Goal: Task Accomplishment & Management: Complete application form

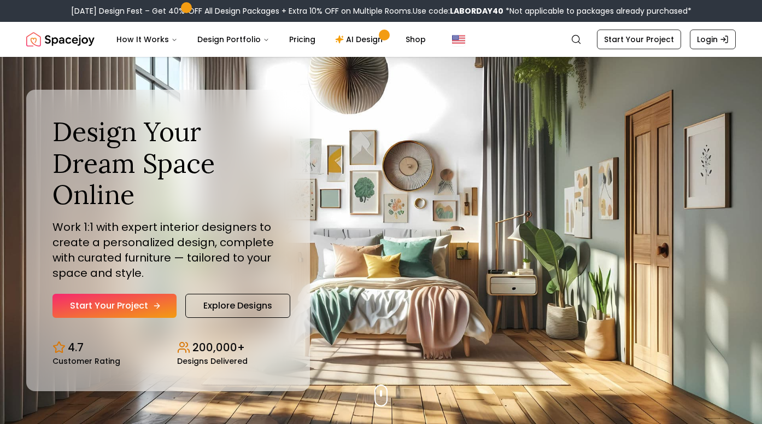
click at [143, 301] on link "Start Your Project" at bounding box center [114, 305] width 124 height 24
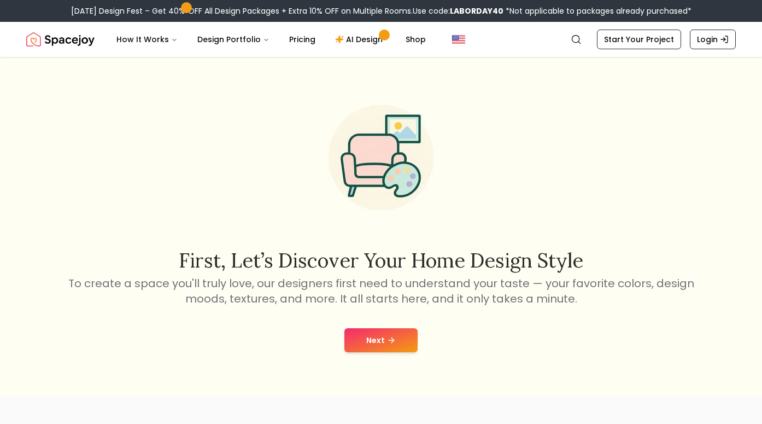
click at [381, 348] on button "Next" at bounding box center [380, 340] width 73 height 24
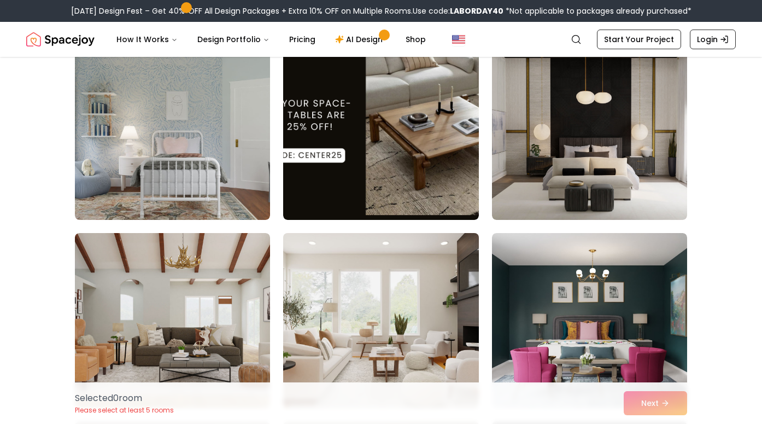
scroll to position [525, 0]
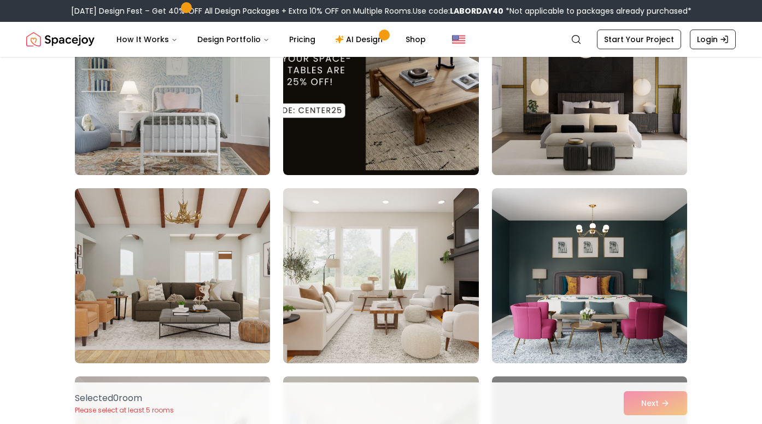
click at [551, 103] on img at bounding box center [589, 88] width 205 height 184
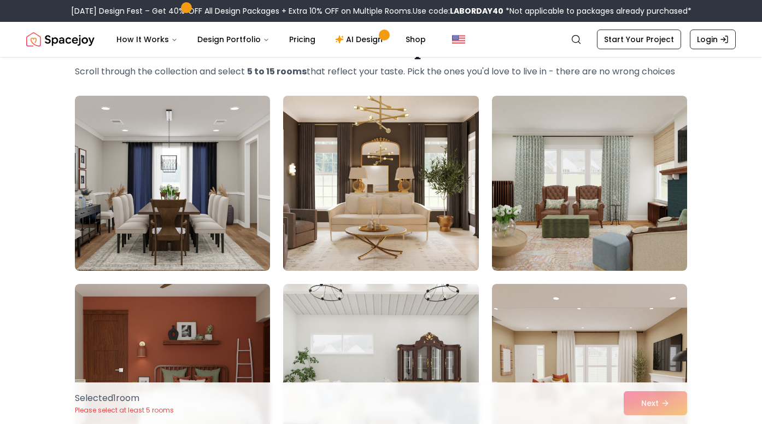
scroll to position [54, 0]
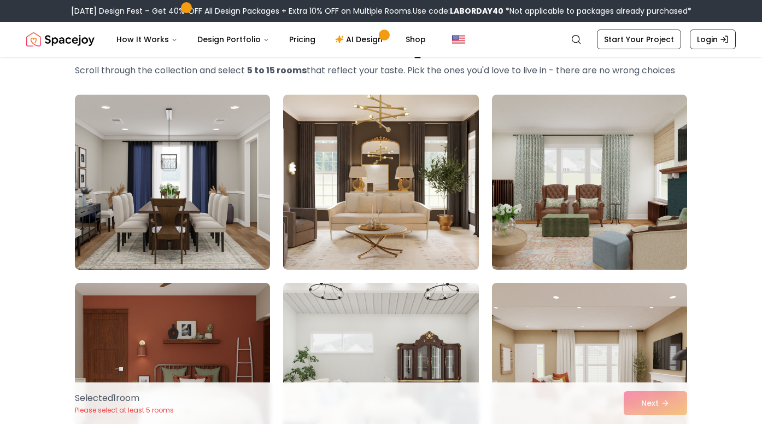
click at [425, 205] on img at bounding box center [380, 182] width 205 height 184
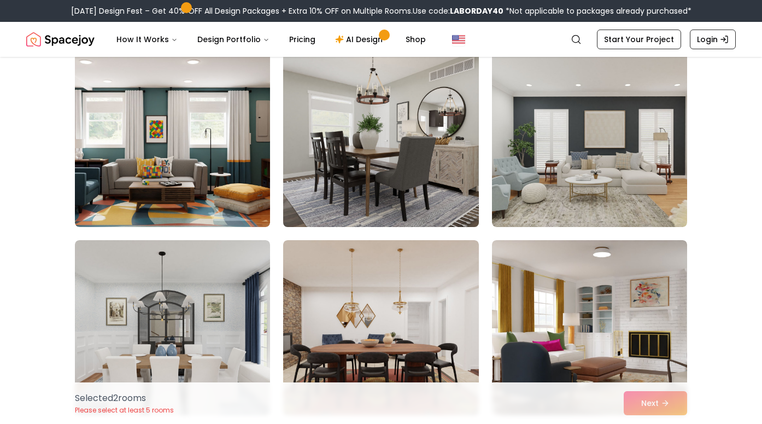
scroll to position [1801, 0]
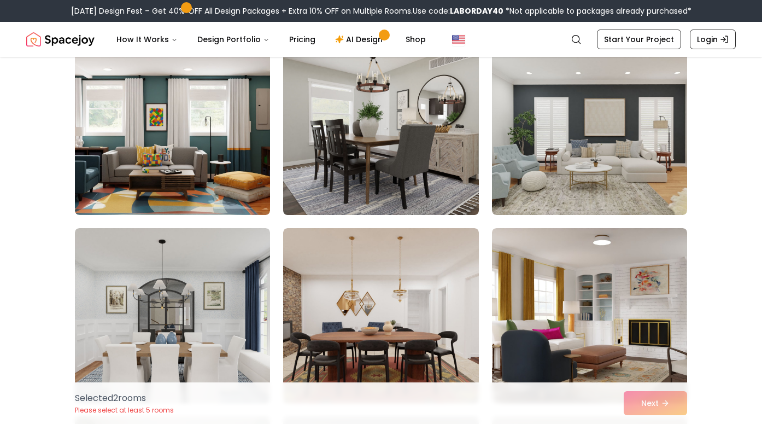
click at [407, 161] on img at bounding box center [380, 128] width 205 height 184
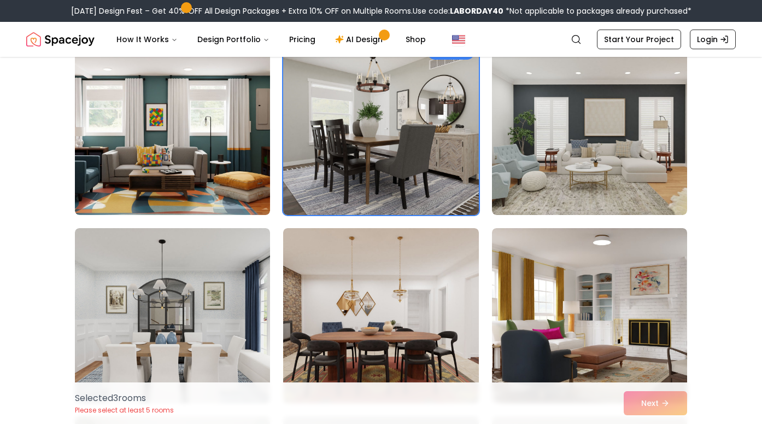
scroll to position [1815, 0]
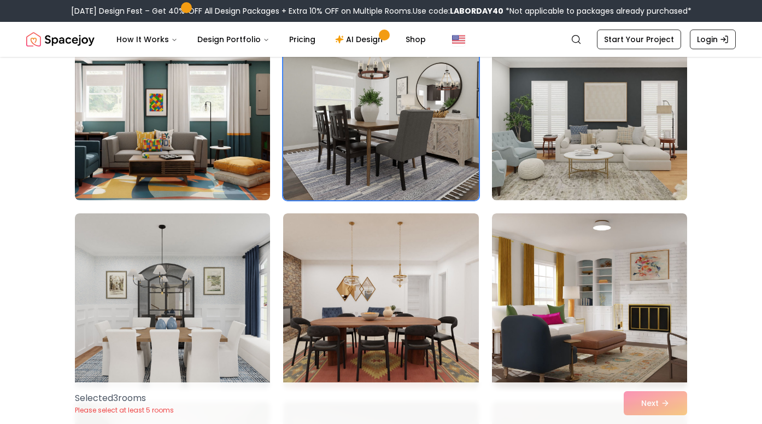
click at [586, 127] on img at bounding box center [589, 113] width 205 height 184
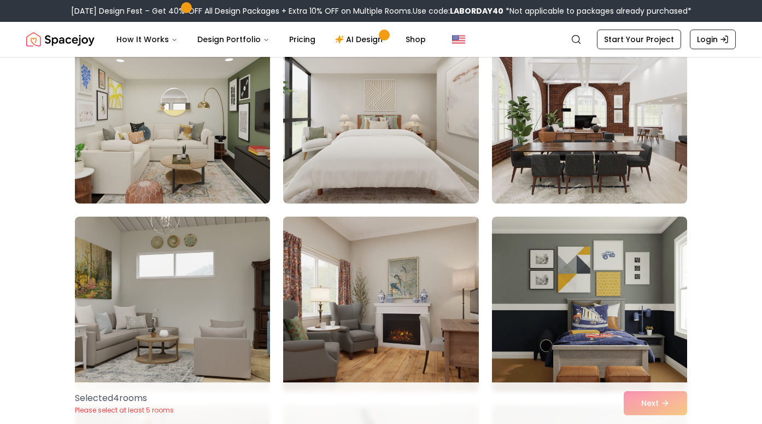
scroll to position [2377, 0]
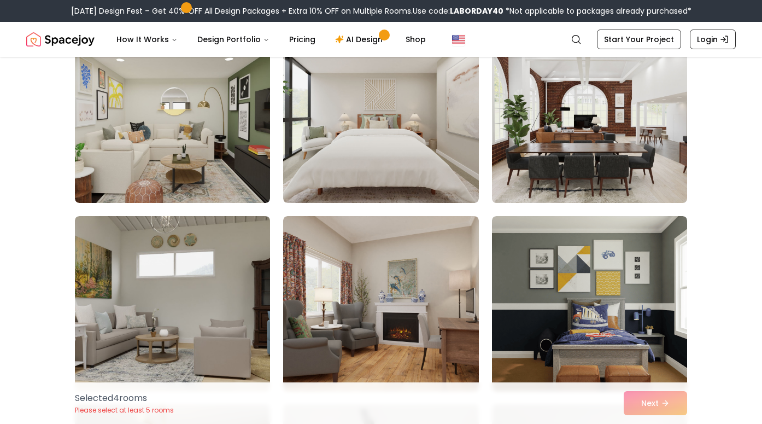
click at [575, 149] on img at bounding box center [589, 115] width 205 height 184
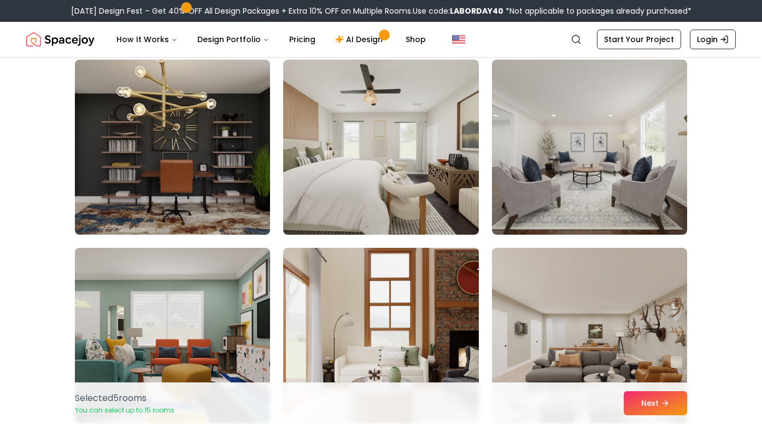
scroll to position [2741, 0]
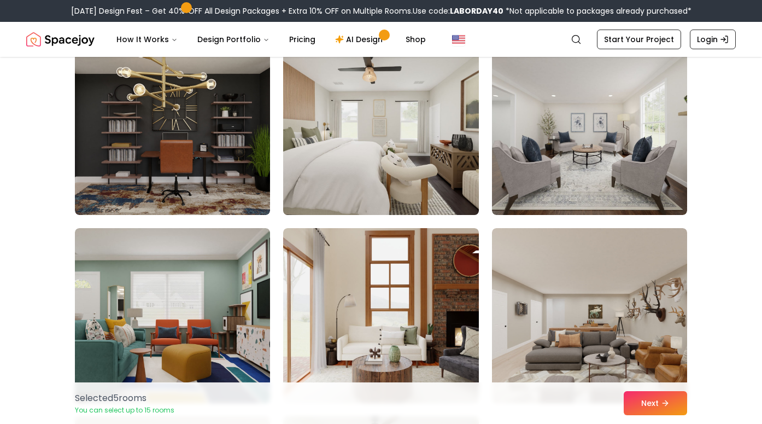
click at [384, 128] on img at bounding box center [380, 128] width 205 height 184
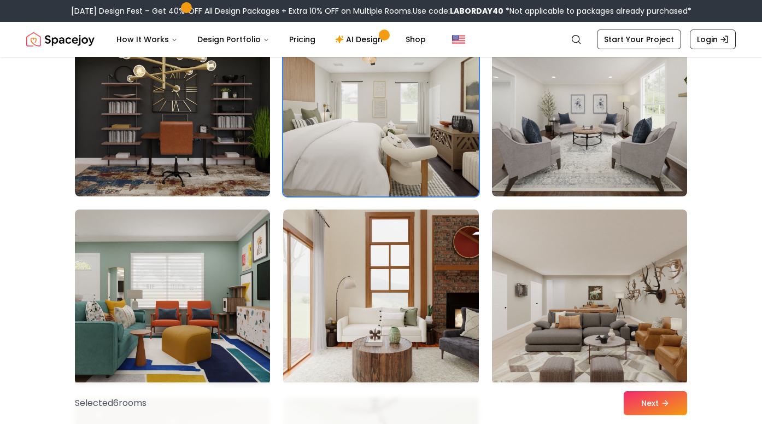
scroll to position [2761, 0]
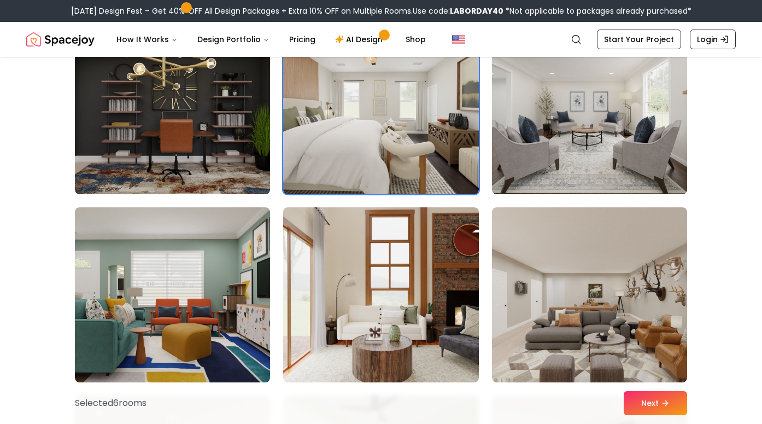
click at [610, 117] on img at bounding box center [589, 107] width 205 height 184
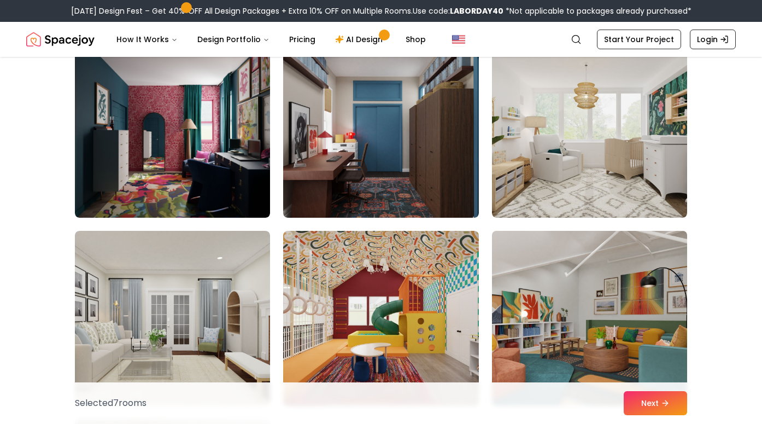
scroll to position [4087, 0]
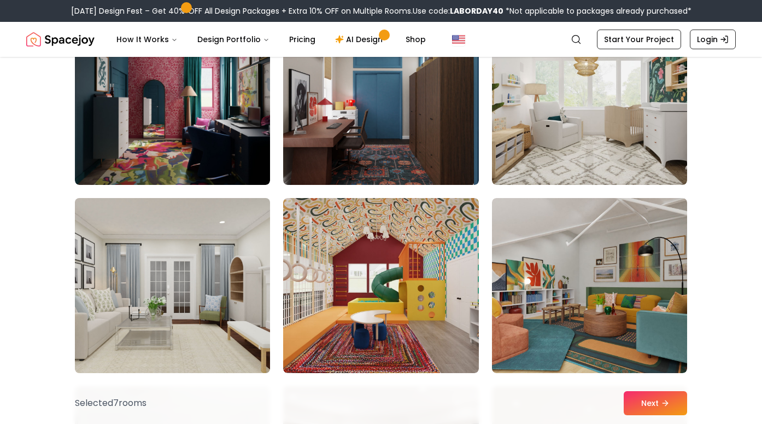
click at [172, 310] on img at bounding box center [172, 285] width 205 height 184
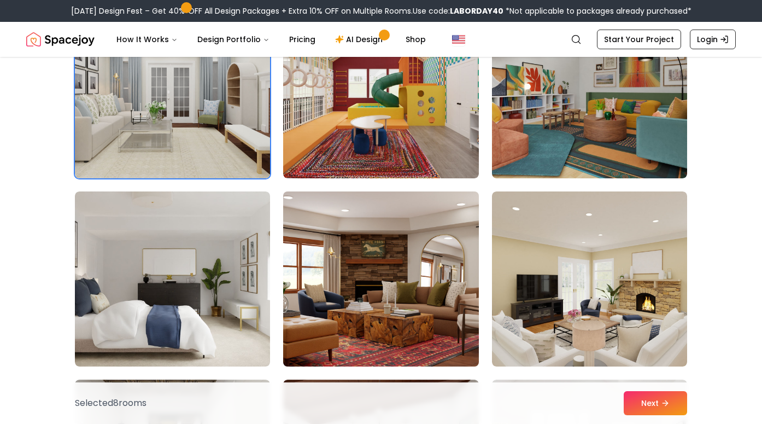
scroll to position [4282, 0]
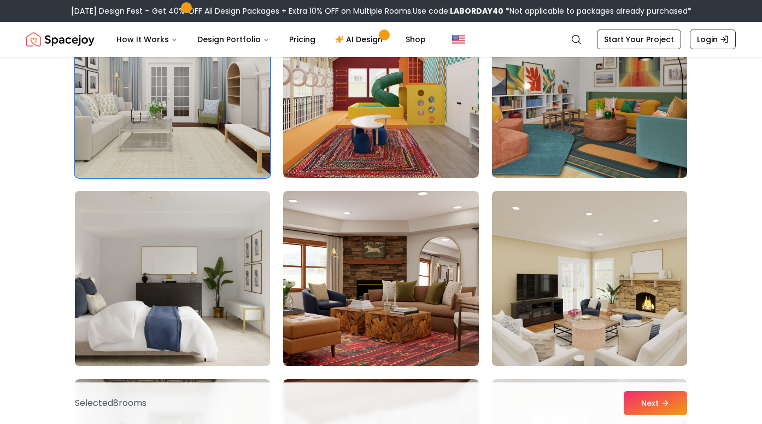
click at [191, 295] on img at bounding box center [172, 278] width 205 height 184
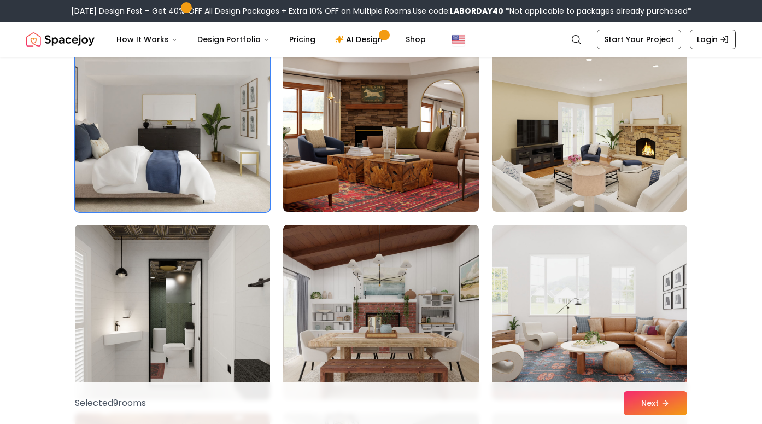
scroll to position [4477, 0]
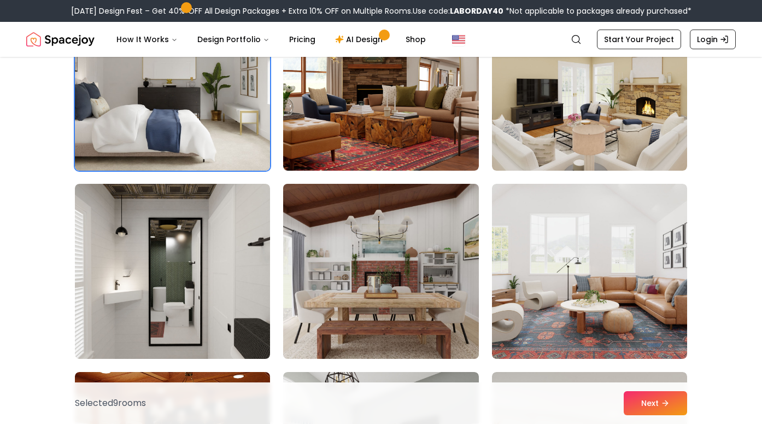
click at [408, 266] on img at bounding box center [380, 271] width 205 height 184
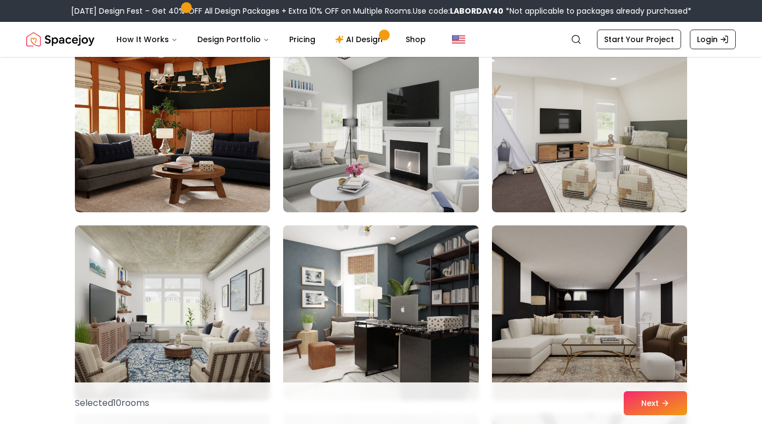
scroll to position [4807, 0]
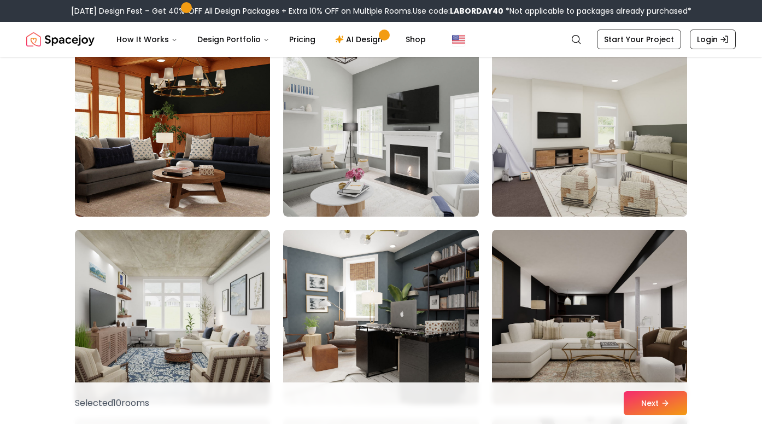
click at [596, 177] on img at bounding box center [589, 129] width 205 height 184
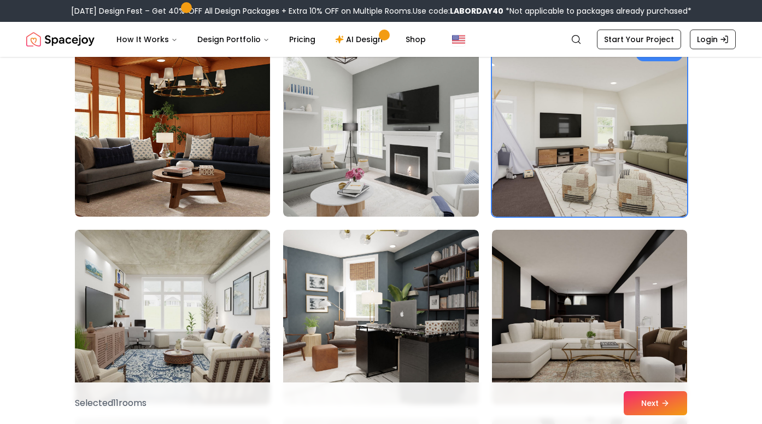
click at [192, 331] on img at bounding box center [172, 317] width 205 height 184
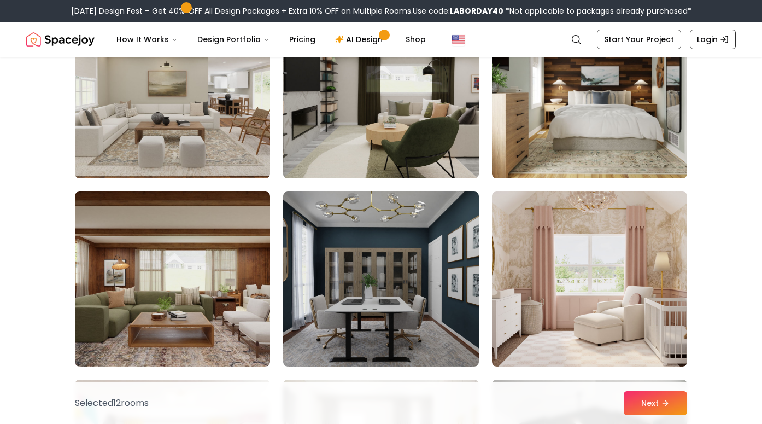
scroll to position [5600, 0]
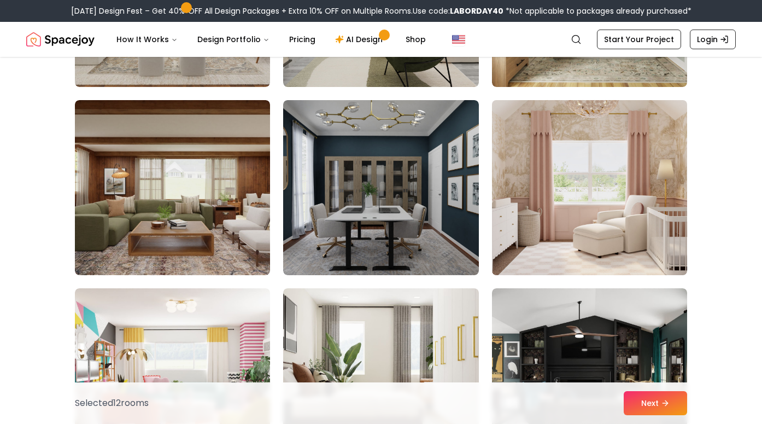
click at [578, 213] on img at bounding box center [589, 188] width 205 height 184
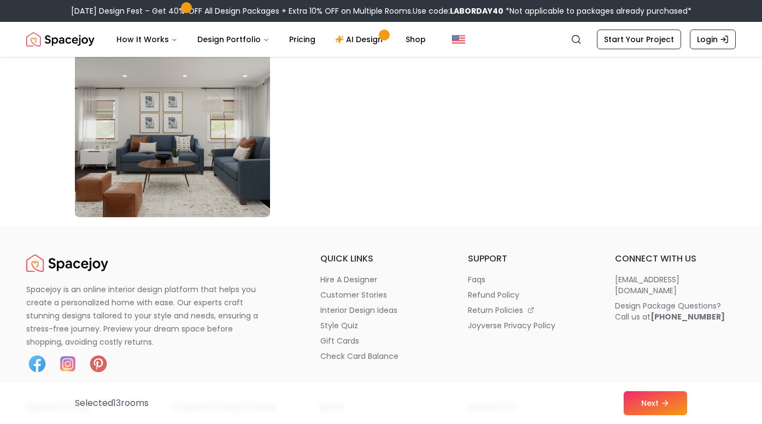
scroll to position [6333, 0]
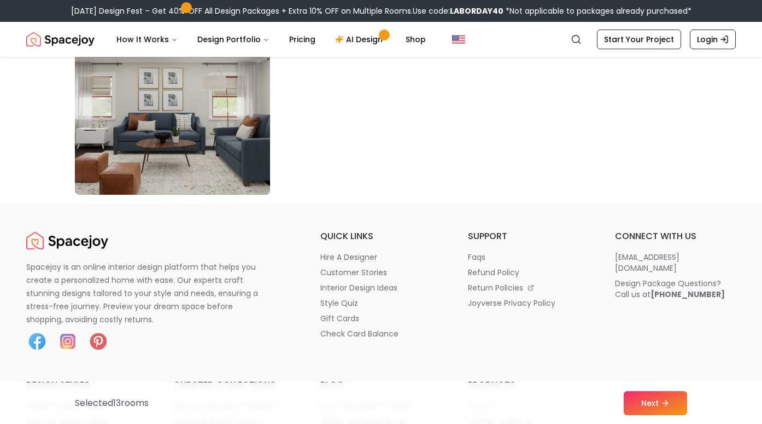
click at [198, 152] on img at bounding box center [172, 107] width 205 height 184
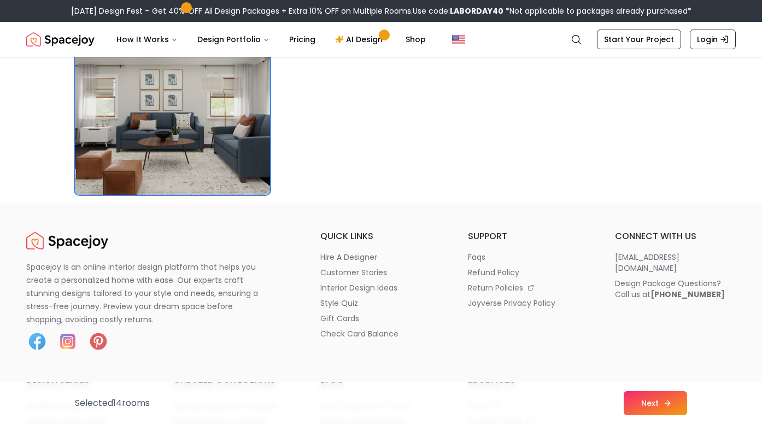
click at [657, 399] on button "Next" at bounding box center [655, 403] width 63 height 24
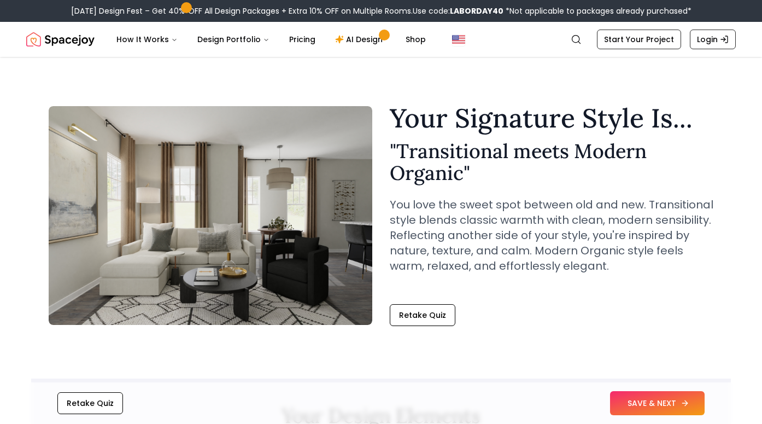
click at [659, 406] on button "SAVE & NEXT" at bounding box center [657, 403] width 95 height 24
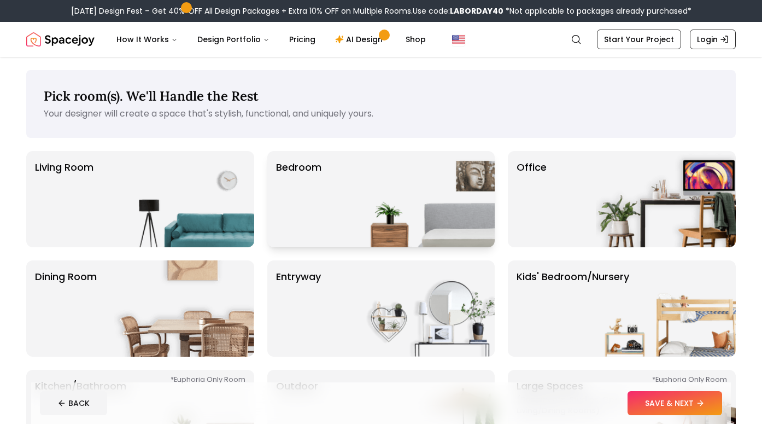
click at [442, 195] on img at bounding box center [425, 199] width 140 height 96
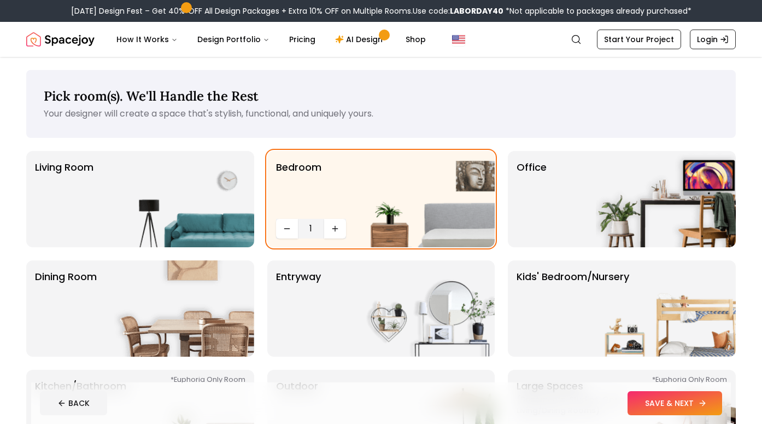
click at [680, 406] on button "SAVE & NEXT" at bounding box center [674, 403] width 95 height 24
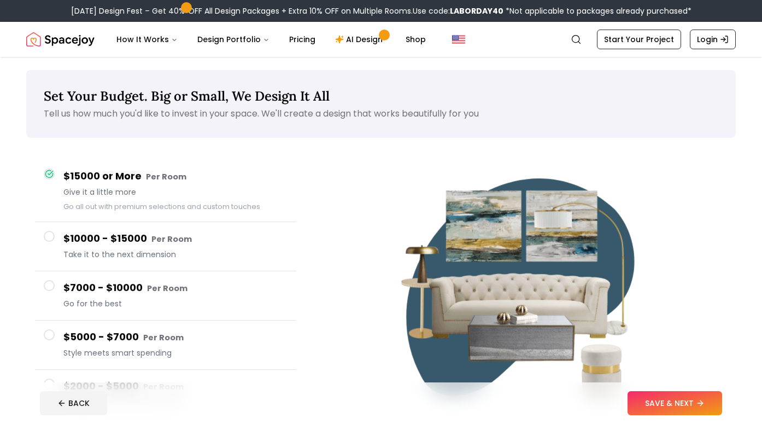
scroll to position [3, 0]
